Goal: Transaction & Acquisition: Purchase product/service

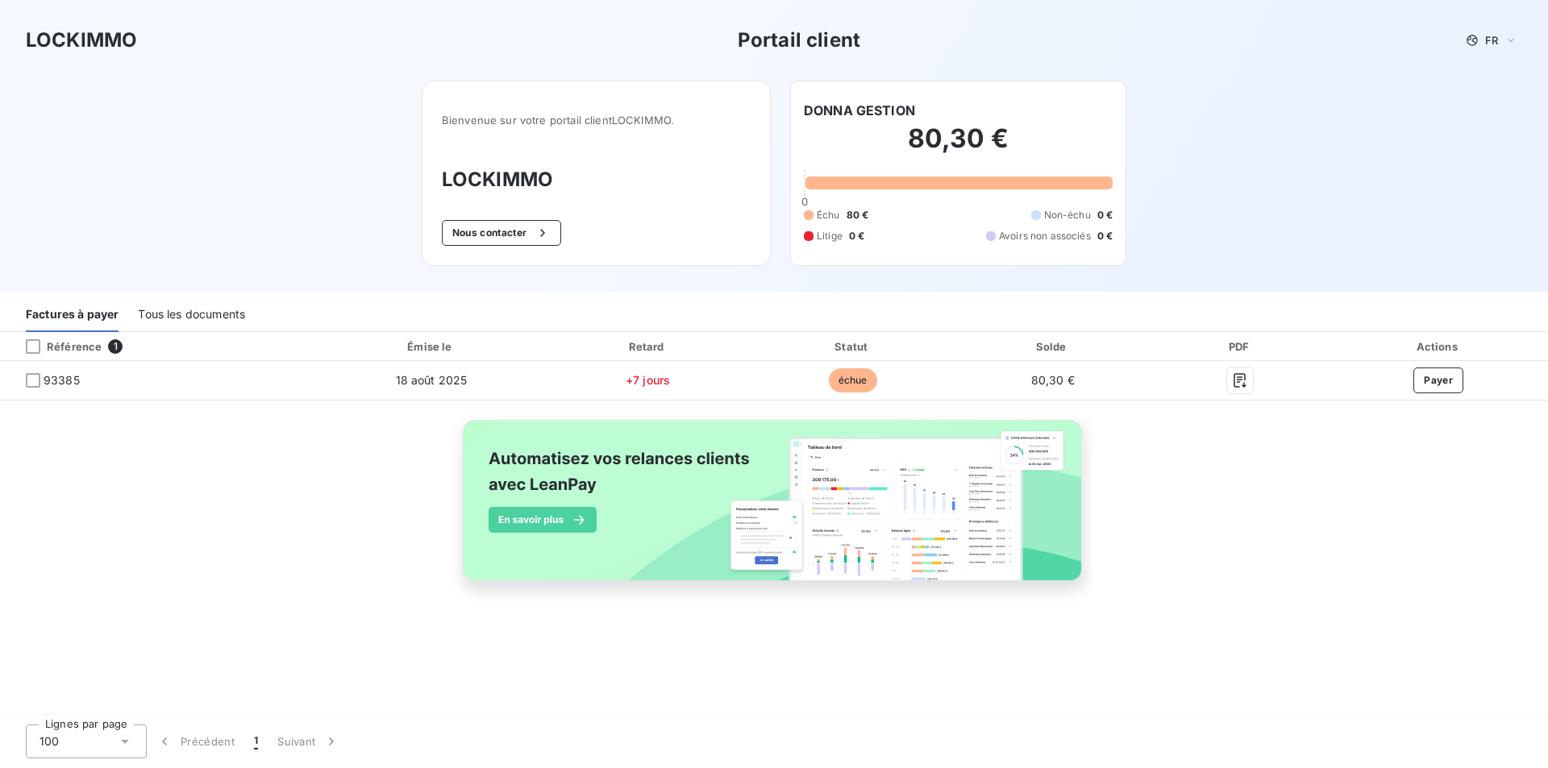
click at [936, 184] on div at bounding box center [958, 183] width 307 height 13
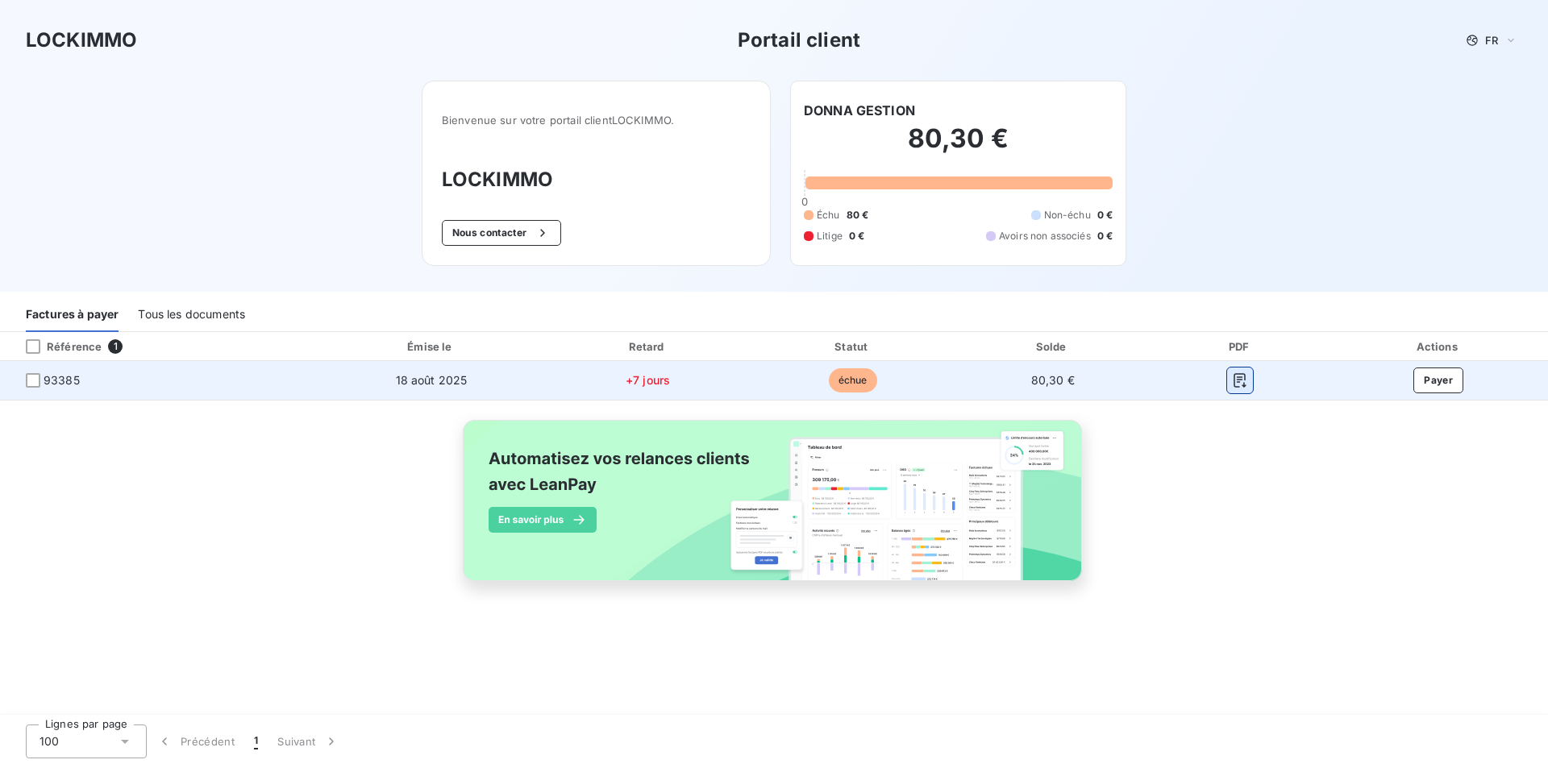
click at [1237, 377] on icon "button" at bounding box center [1240, 380] width 12 height 15
click at [1437, 382] on button "Payer" at bounding box center [1438, 381] width 50 height 26
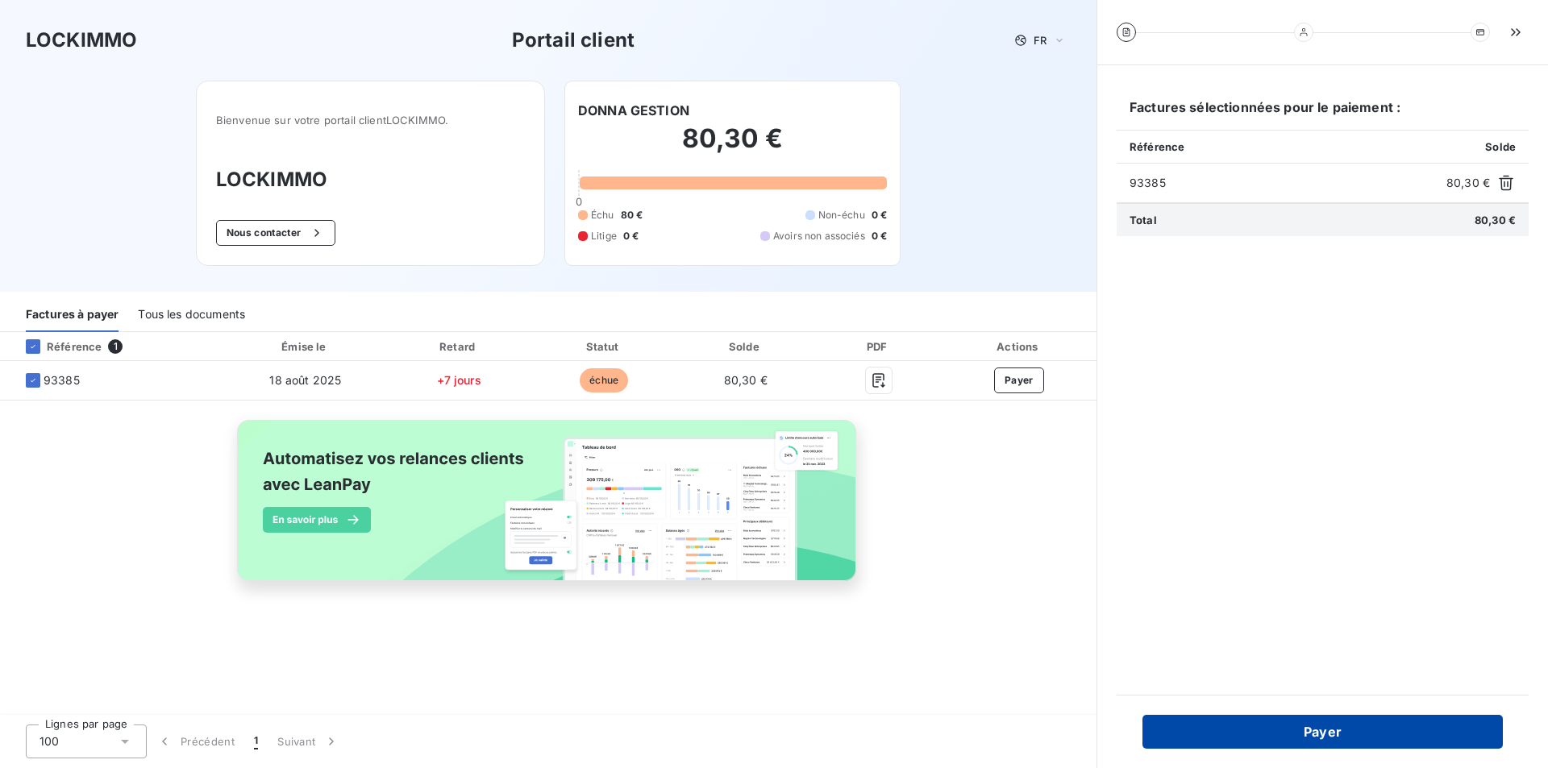
click at [1298, 731] on button "Payer" at bounding box center [1322, 732] width 360 height 34
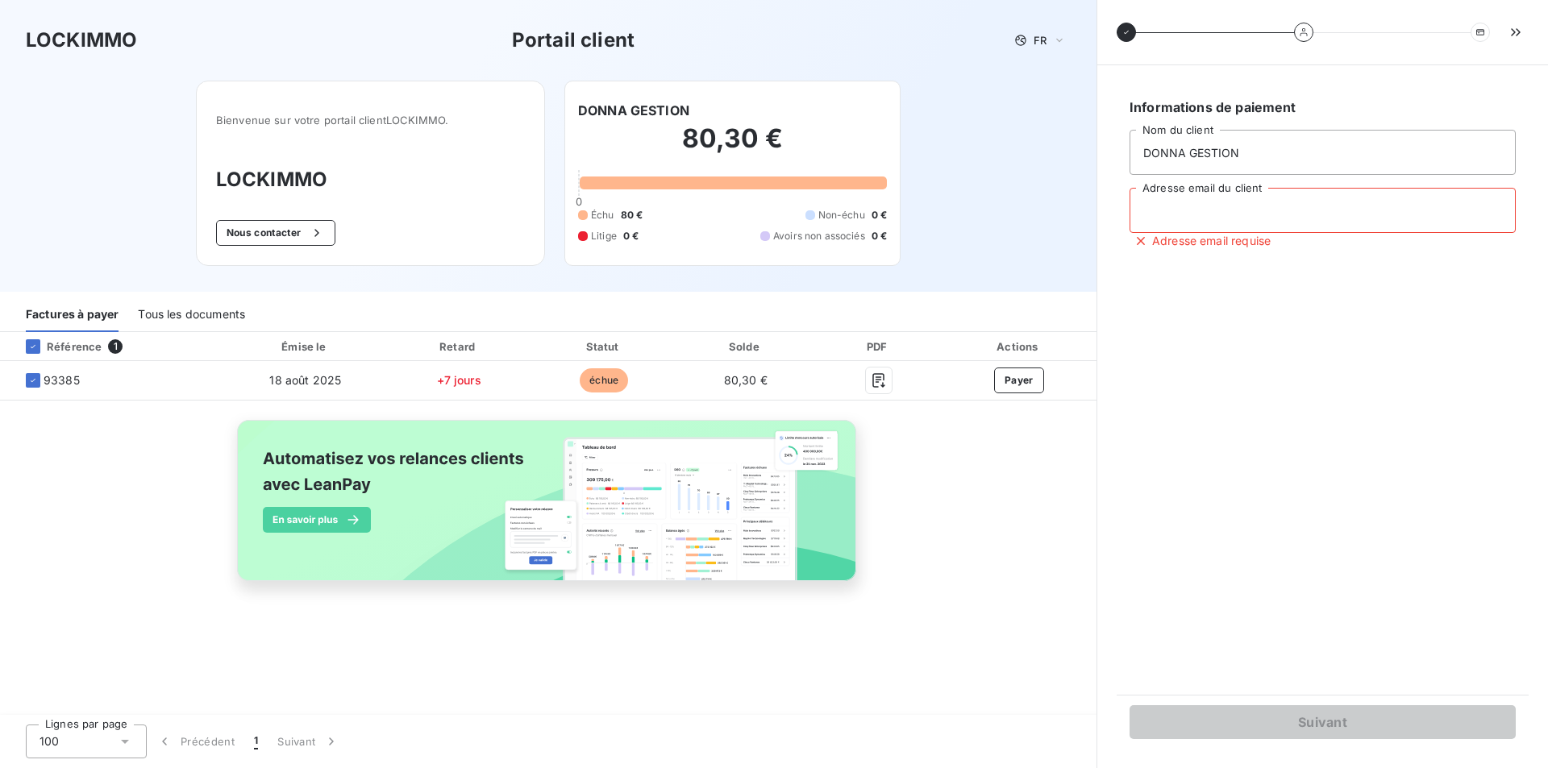
click at [1154, 214] on input "Adresse email du client" at bounding box center [1322, 210] width 386 height 45
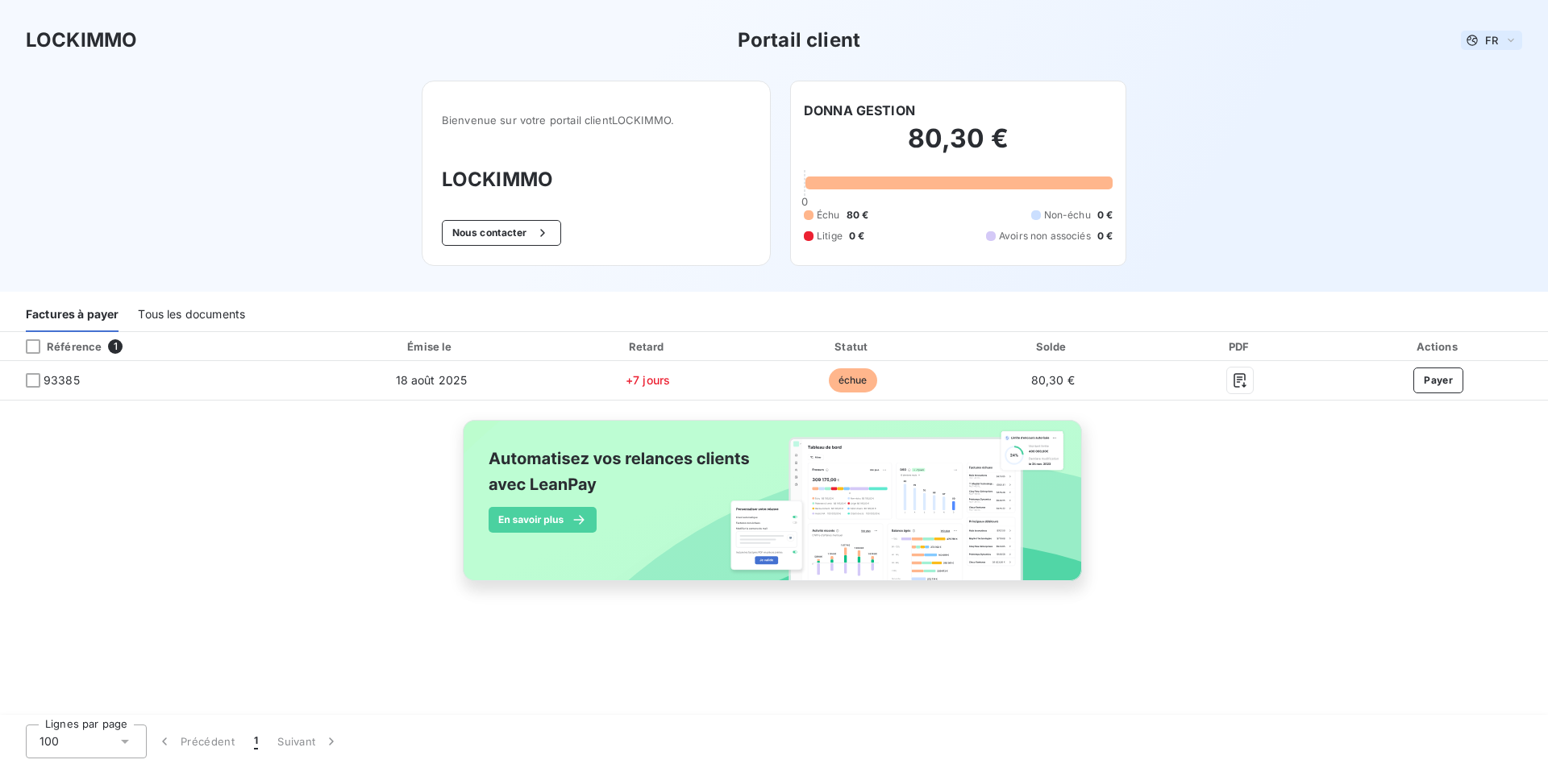
click at [1509, 35] on icon at bounding box center [1510, 40] width 13 height 16
click at [1508, 35] on icon at bounding box center [1510, 40] width 13 height 16
click at [489, 182] on h3 "LOCKIMMO" at bounding box center [596, 179] width 309 height 29
click at [569, 124] on span "Bienvenue sur votre portail client LOCKIMMO ." at bounding box center [596, 120] width 309 height 13
click at [642, 119] on span "Bienvenue sur votre portail client LOCKIMMO ." at bounding box center [596, 120] width 309 height 13
